Goal: Task Accomplishment & Management: Use online tool/utility

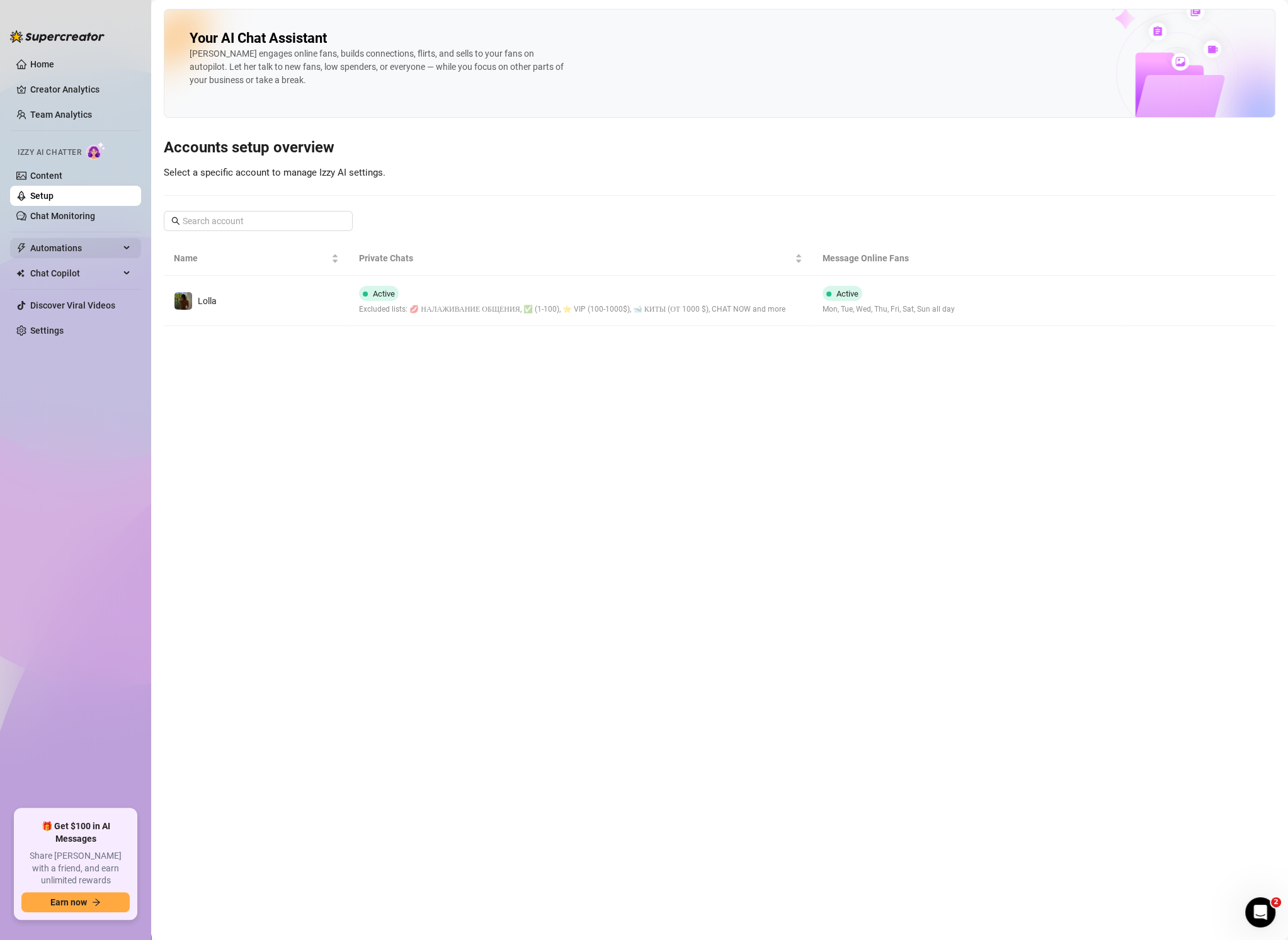
click at [78, 243] on span "Automations" at bounding box center [75, 248] width 90 height 20
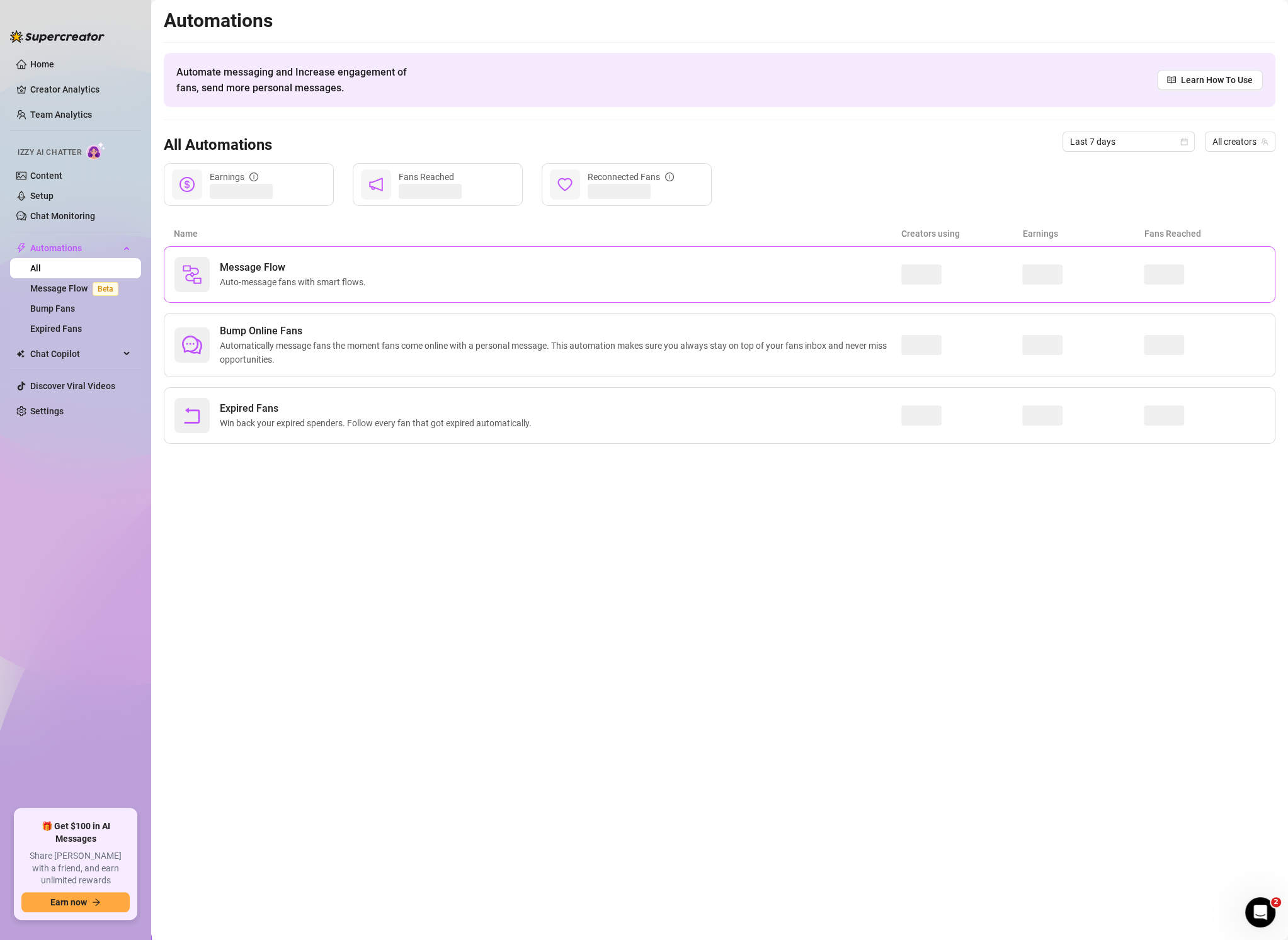
click at [241, 269] on span "Message Flow" at bounding box center [295, 267] width 151 height 15
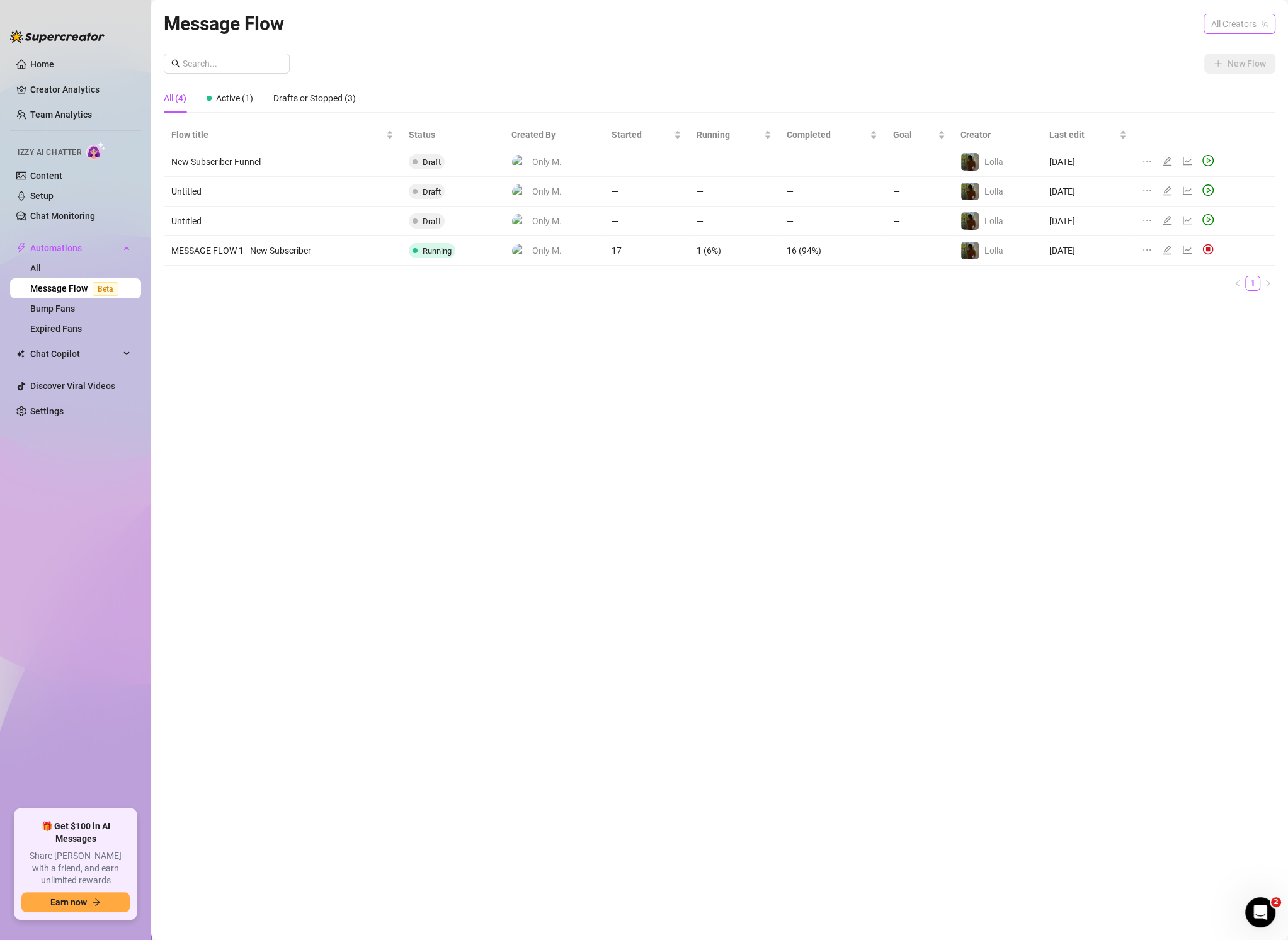
click at [1224, 22] on span "All Creators" at bounding box center [1239, 24] width 56 height 19
drag, startPoint x: 1236, startPoint y: 70, endPoint x: 1235, endPoint y: 95, distance: 25.0
click at [1236, 70] on span "( lolla.lova )" at bounding box center [1245, 69] width 41 height 14
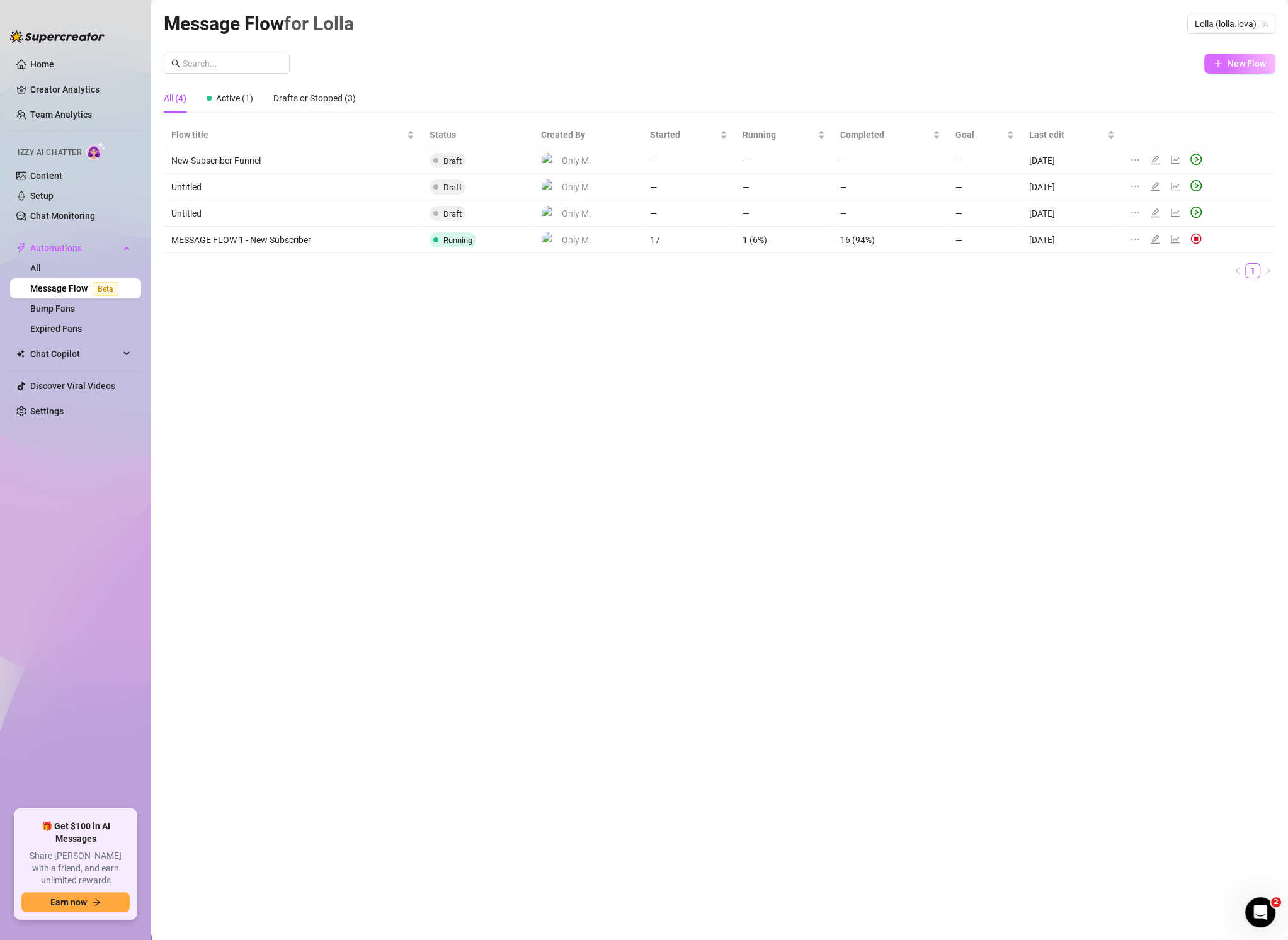
click at [1245, 64] on span "New Flow" at bounding box center [1247, 63] width 39 height 10
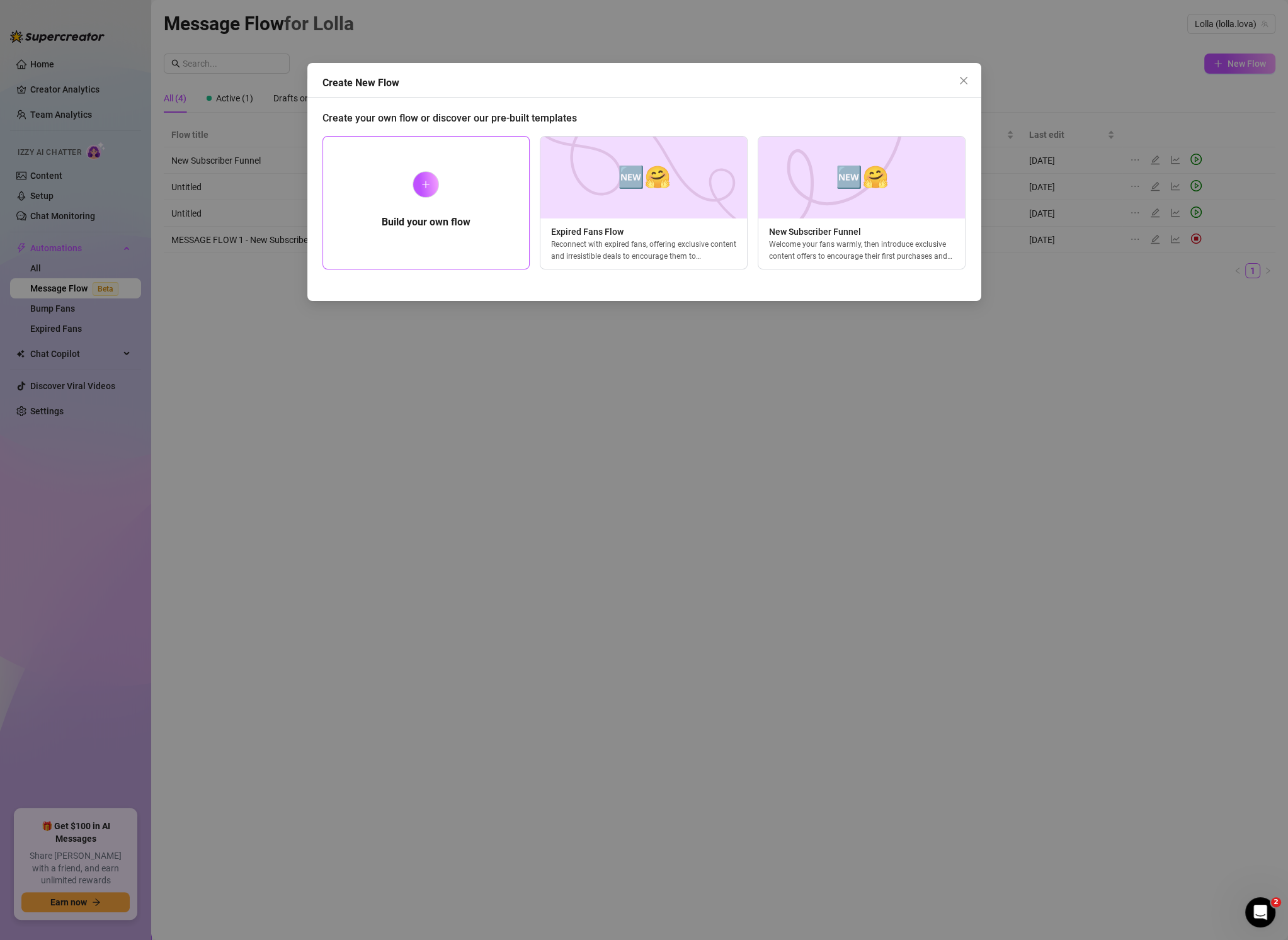
click at [430, 182] on div at bounding box center [426, 184] width 27 height 27
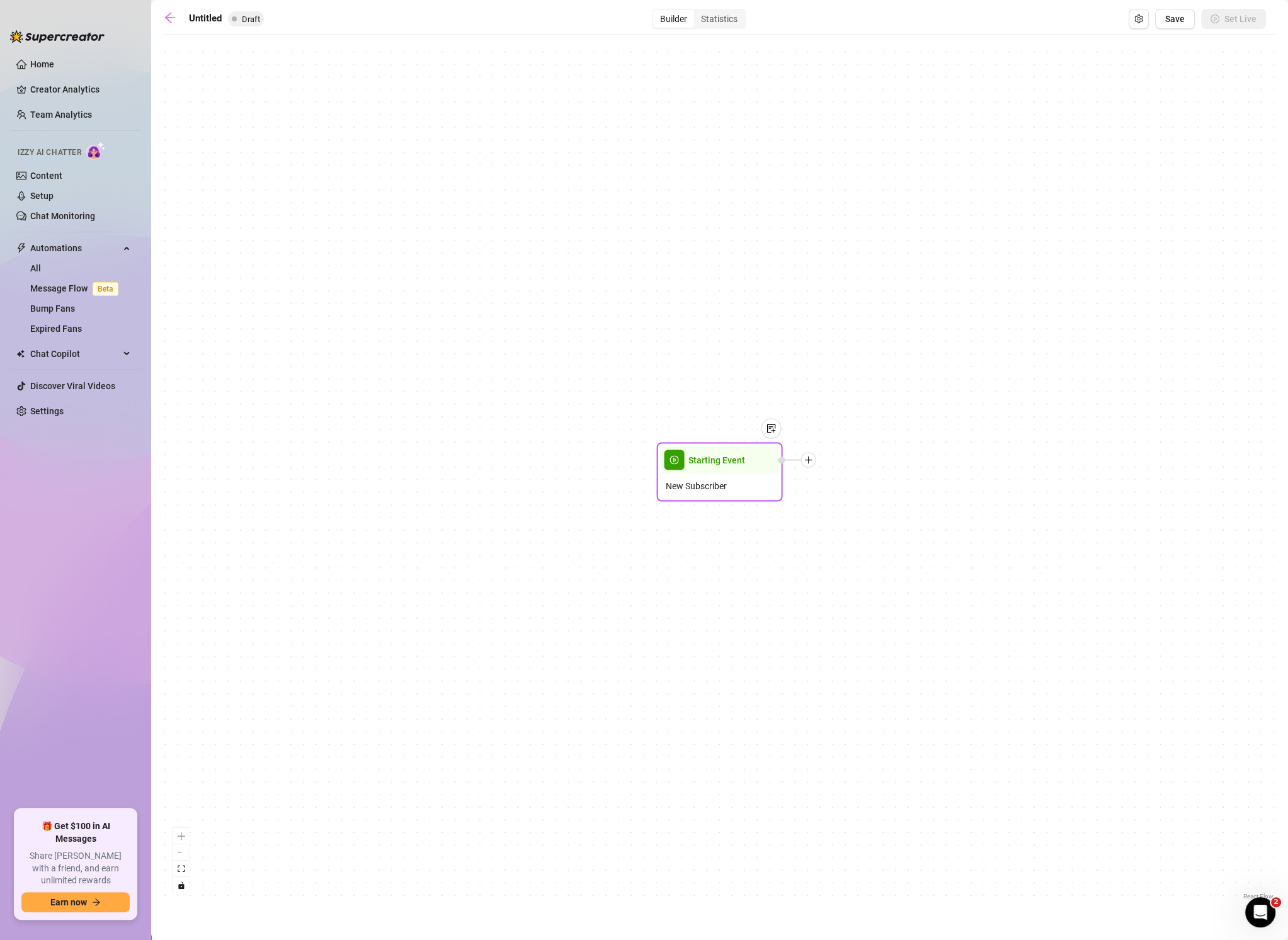
click at [715, 455] on span "Starting Event" at bounding box center [716, 460] width 56 height 14
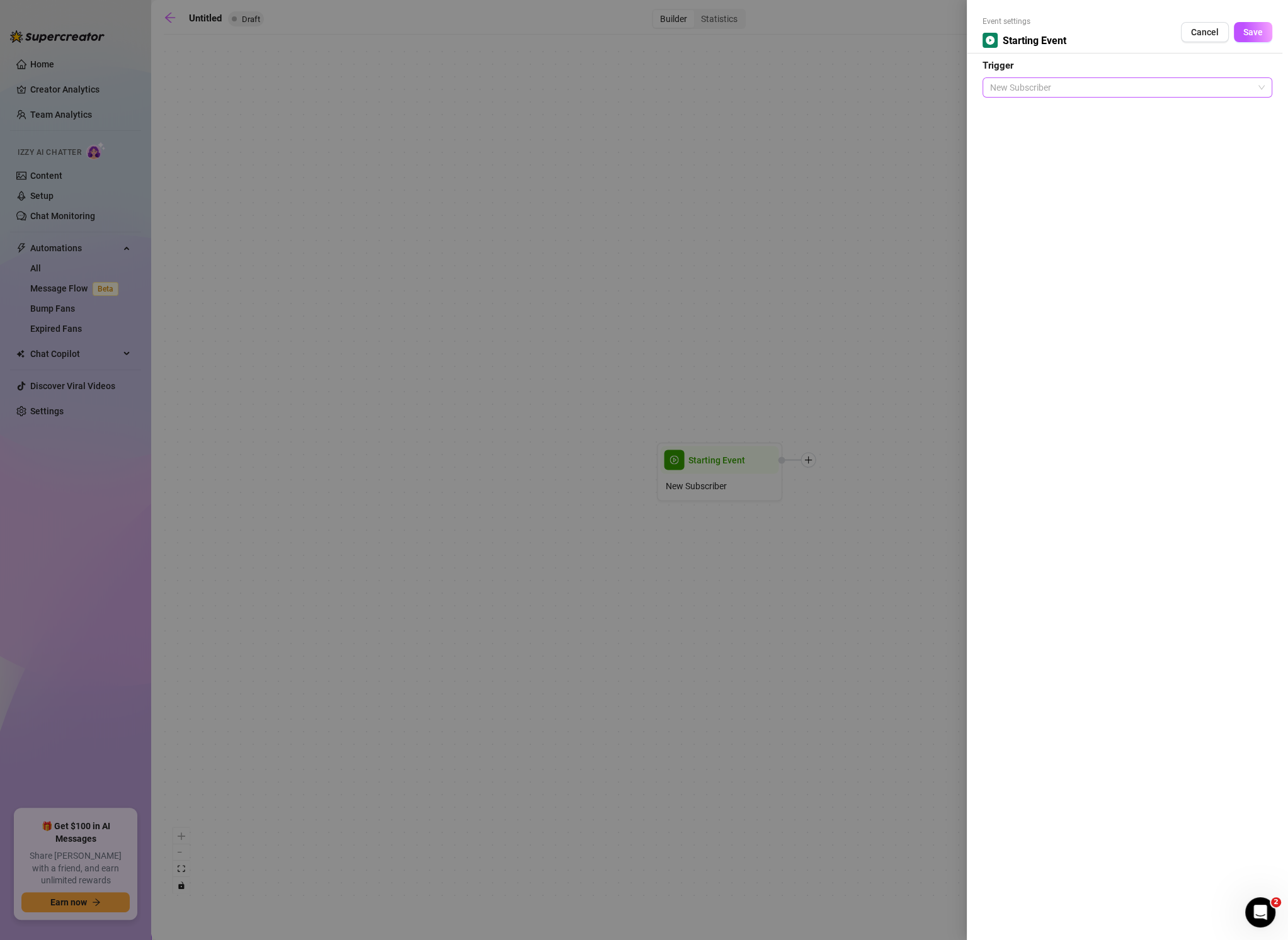
click at [1039, 91] on span "New Subscriber" at bounding box center [1127, 87] width 275 height 19
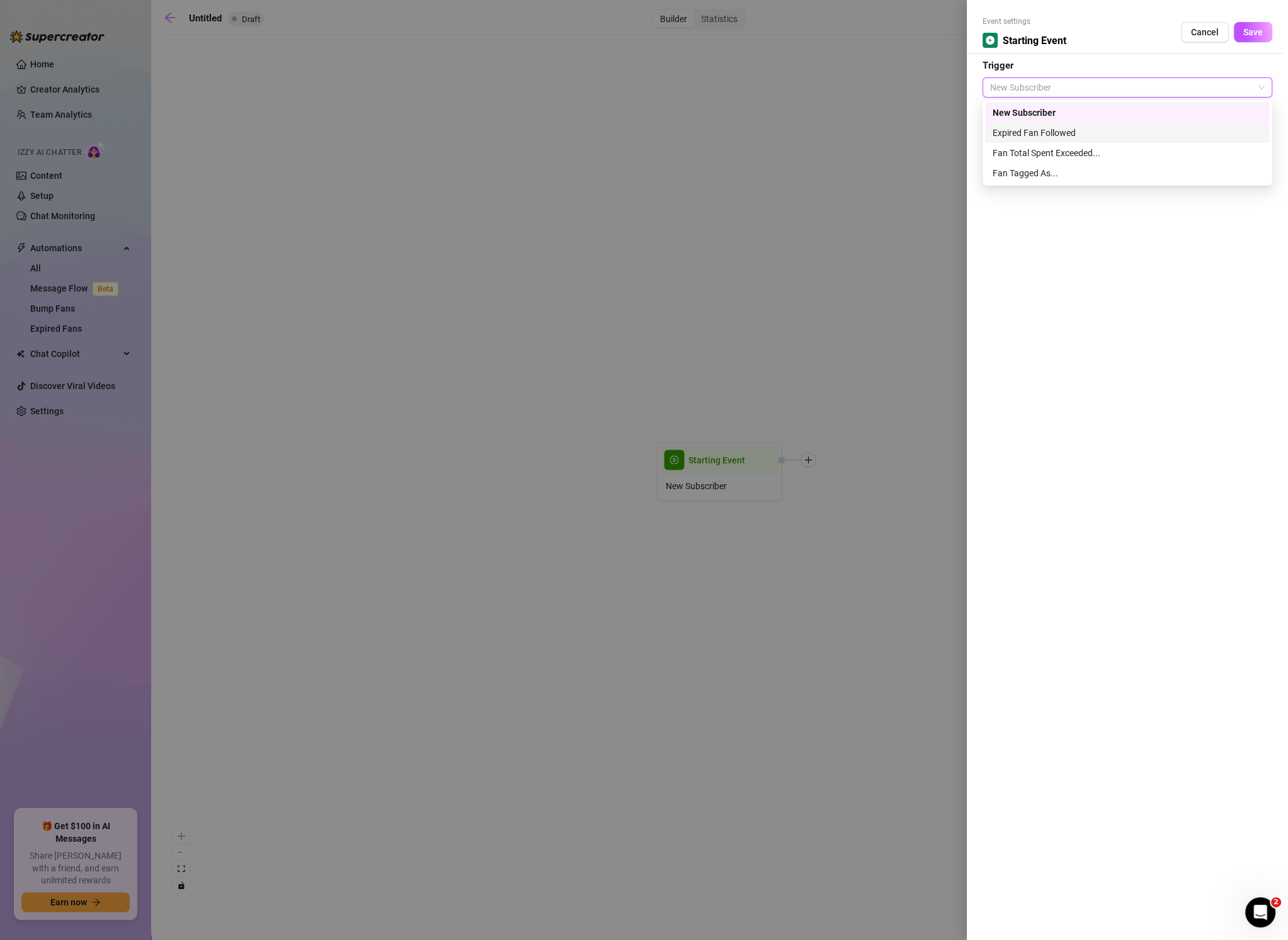
click at [928, 137] on div at bounding box center [644, 470] width 1288 height 940
